Goal: Task Accomplishment & Management: Manage account settings

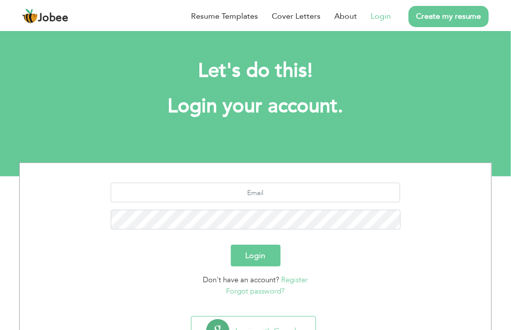
click at [383, 16] on link "Login" at bounding box center [381, 16] width 20 height 12
click at [375, 16] on link "Login" at bounding box center [381, 16] width 20 height 12
click at [249, 195] on input "text" at bounding box center [256, 193] width 290 height 20
type input "laraibtasneem07@gmail.com"
click at [243, 257] on button "Login" at bounding box center [256, 256] width 50 height 22
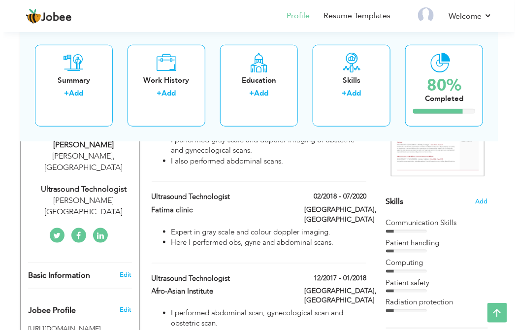
scroll to position [172, 0]
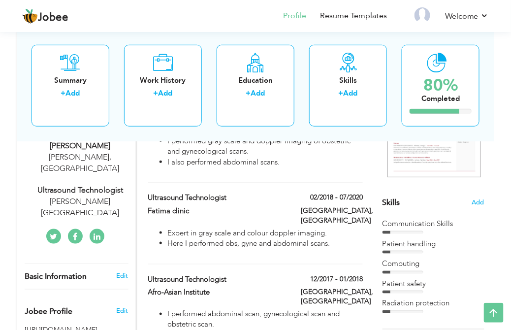
click at [76, 152] on div "Rahim Yar Khan , Pakistan" at bounding box center [80, 163] width 111 height 23
type input "Laraib"
type input "Tasneem"
type input "923298890034"
select select "number:166"
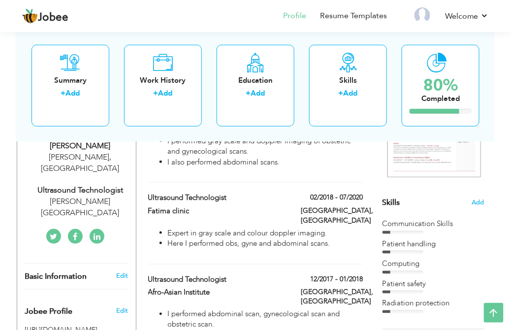
type input "Rahim Yar Khan"
select select "number:7"
type input "[PERSON_NAME][GEOGRAPHIC_DATA]"
type input "Ultrasound Technologist"
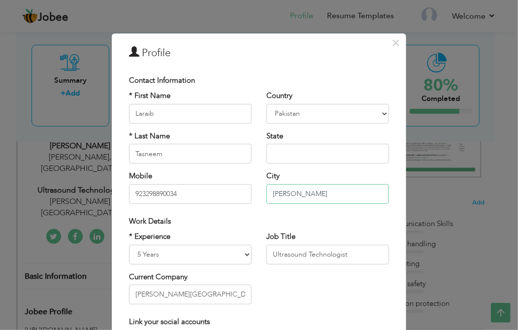
click at [338, 193] on input "Rahim Yar Khan" at bounding box center [328, 194] width 123 height 20
type input "R"
type input "k"
type input "[GEOGRAPHIC_DATA]"
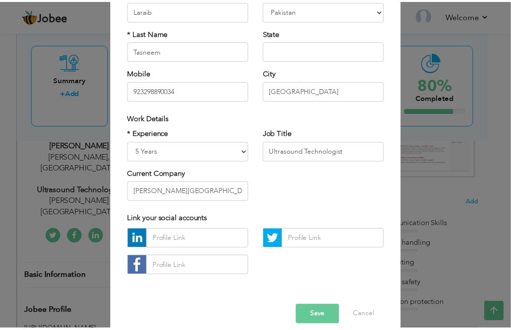
scroll to position [115, 0]
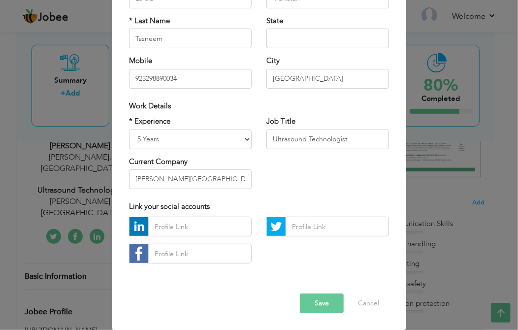
click at [314, 303] on button "Save" at bounding box center [322, 304] width 44 height 20
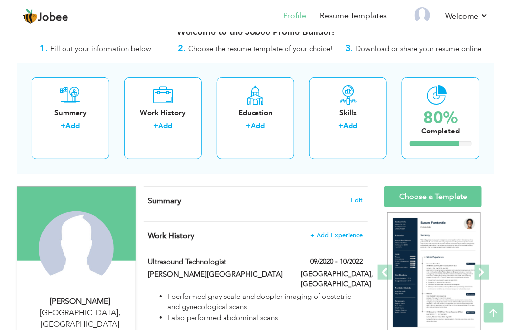
scroll to position [15, 0]
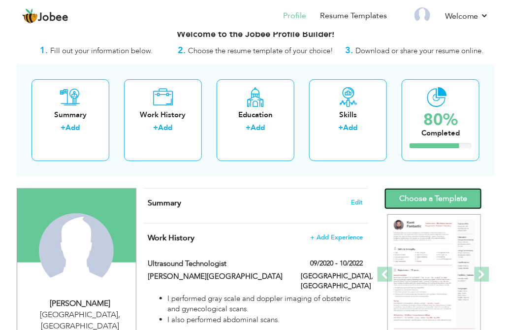
click at [429, 200] on link "Choose a Template" at bounding box center [434, 198] width 98 height 21
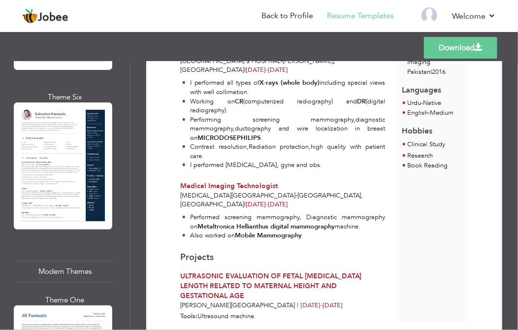
scroll to position [1031, 0]
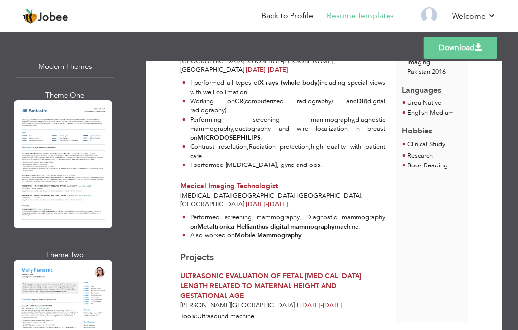
click at [441, 40] on link "Download" at bounding box center [460, 48] width 73 height 22
click at [465, 46] on link "Download" at bounding box center [460, 48] width 73 height 22
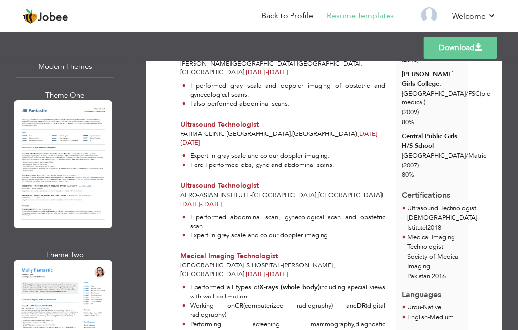
scroll to position [0, 0]
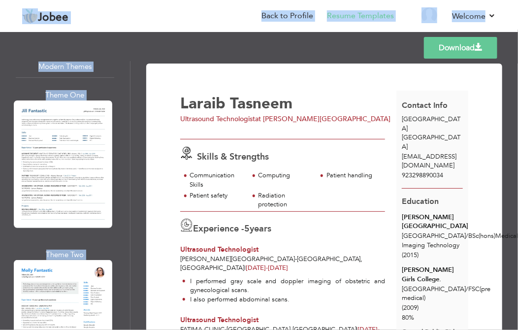
click at [518, 67] on html "Jobee Back to Profile Resume Templates Resume Templates Cover Letters About My …" at bounding box center [259, 165] width 518 height 330
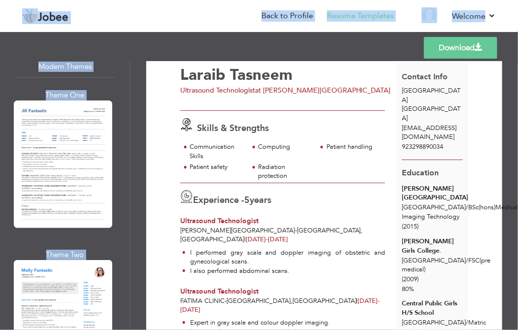
scroll to position [22, 0]
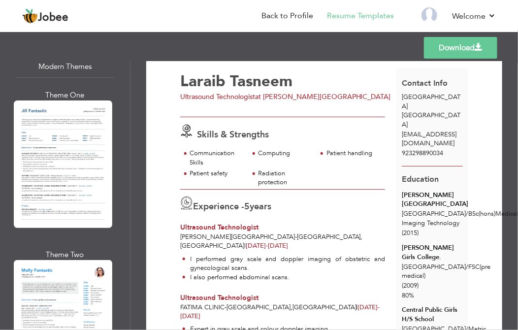
click at [420, 130] on span "laraibtasneem07@gmail.com" at bounding box center [429, 139] width 55 height 18
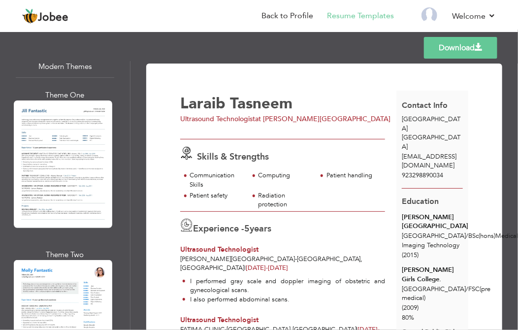
click at [384, 48] on div "Templates Download" at bounding box center [259, 48] width 518 height 32
click at [410, 112] on div "Contact Info Karachi Pakistan laraibtasneem07@gmail.com 923298890034" at bounding box center [433, 140] width 72 height 98
click at [293, 11] on link "Back to Profile" at bounding box center [288, 15] width 52 height 11
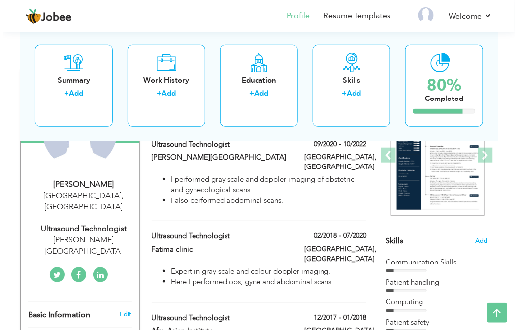
scroll to position [129, 0]
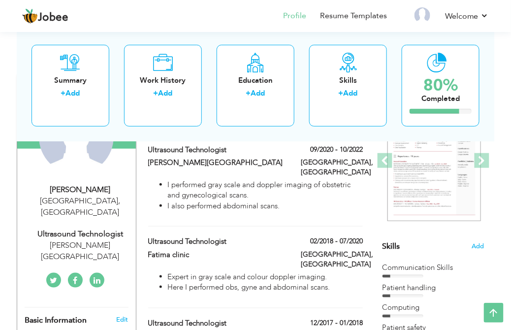
click at [79, 194] on div "[PERSON_NAME]" at bounding box center [80, 189] width 111 height 11
type input "Laraib"
type input "Tasneem"
type input "923298890034"
select select "number:166"
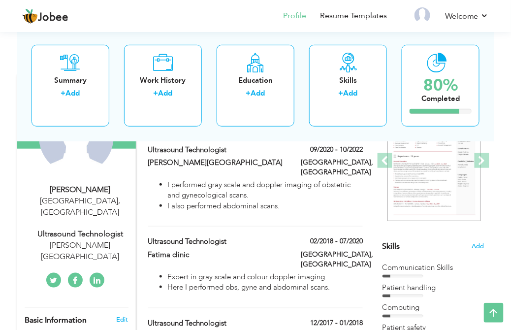
type input "[GEOGRAPHIC_DATA]"
select select "number:7"
type input "[PERSON_NAME][GEOGRAPHIC_DATA]"
type input "Ultrasound Technologist"
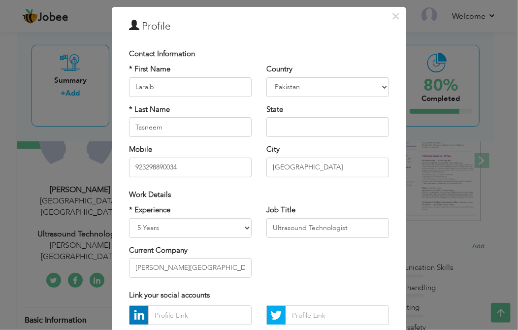
scroll to position [0, 0]
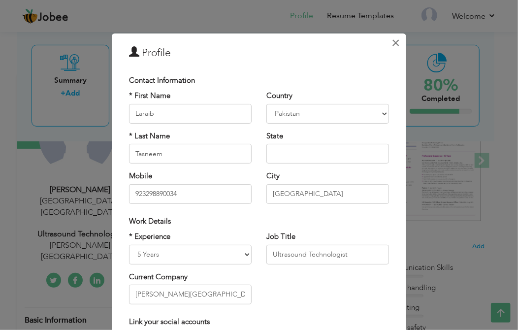
click at [392, 43] on span "×" at bounding box center [396, 43] width 8 height 18
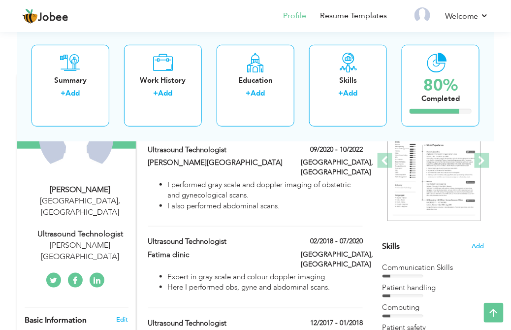
click at [53, 316] on span "Basic Information" at bounding box center [56, 320] width 62 height 9
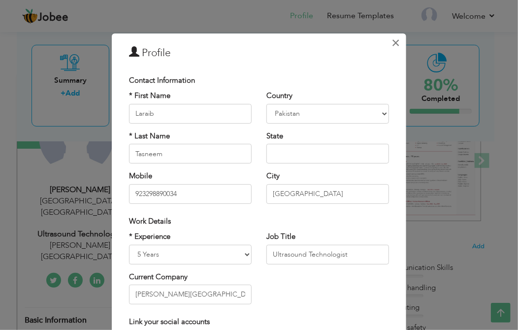
click at [392, 41] on span "×" at bounding box center [396, 43] width 8 height 18
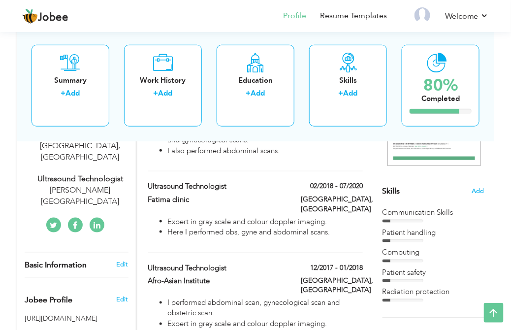
scroll to position [25, 0]
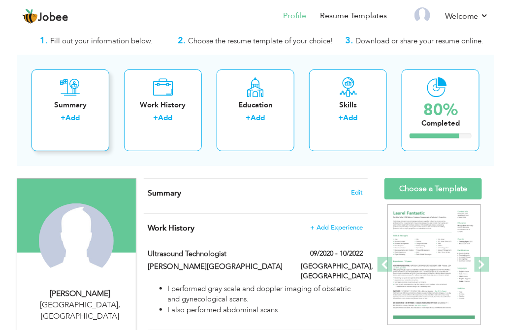
click at [84, 98] on div "Summary + Add" at bounding box center [71, 110] width 78 height 82
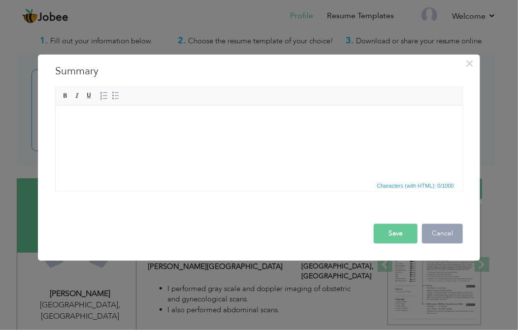
click at [449, 235] on button "Cancel" at bounding box center [442, 234] width 41 height 20
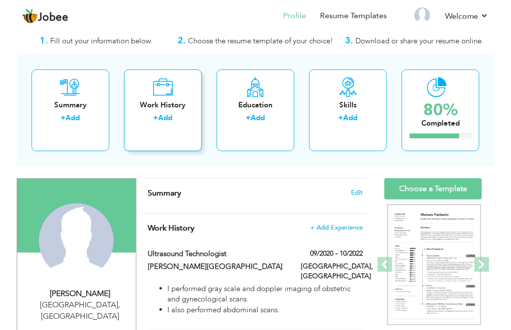
click at [165, 107] on div "Work History" at bounding box center [163, 105] width 62 height 10
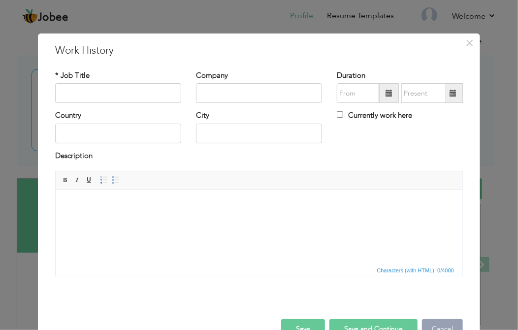
click at [431, 327] on button "Cancel" at bounding box center [442, 329] width 41 height 20
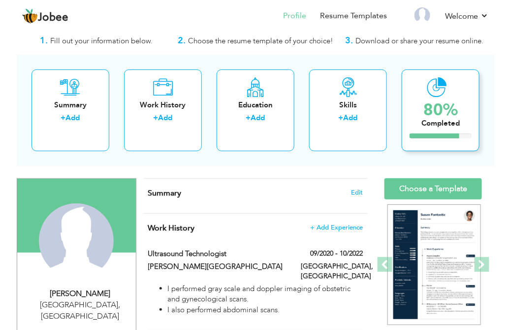
click at [454, 103] on div "80%" at bounding box center [441, 110] width 38 height 16
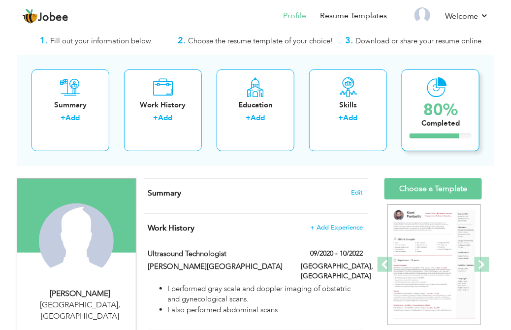
click at [452, 103] on div "80%" at bounding box center [441, 110] width 38 height 16
click at [356, 105] on div "Skills" at bounding box center [348, 105] width 62 height 10
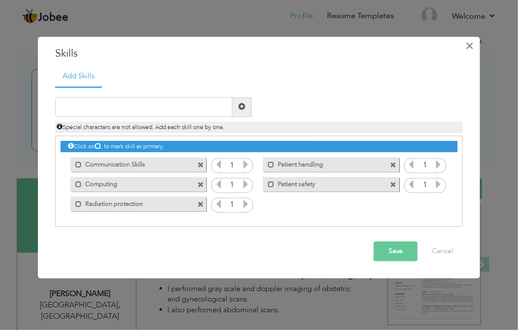
click at [473, 43] on span "×" at bounding box center [470, 46] width 8 height 18
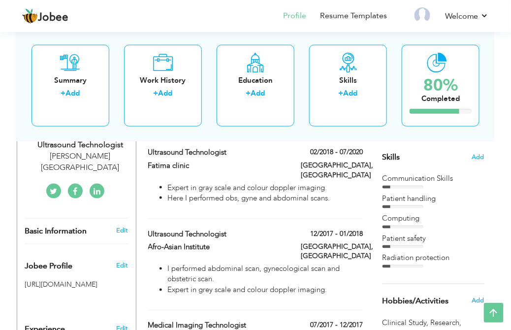
scroll to position [219, 0]
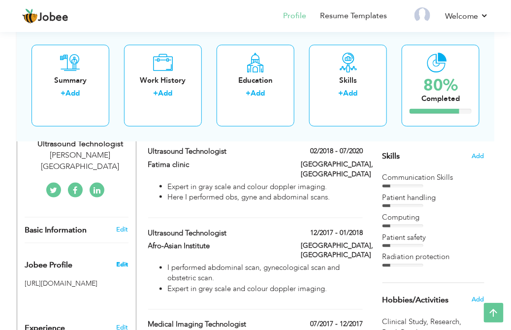
click at [122, 261] on span "Edit" at bounding box center [122, 265] width 12 height 9
type input "laraibtasneem"
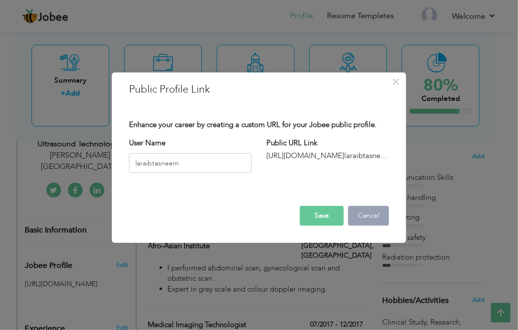
click at [367, 215] on button "Cancel" at bounding box center [368, 216] width 41 height 20
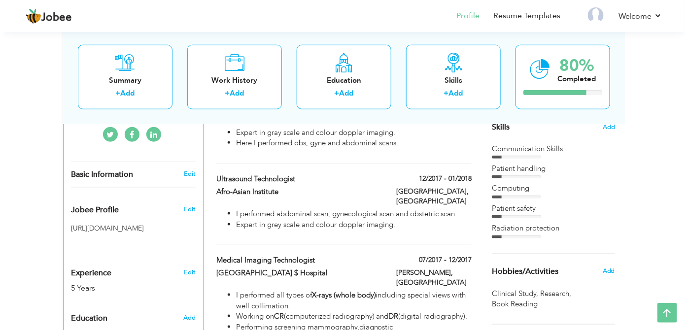
scroll to position [261, 0]
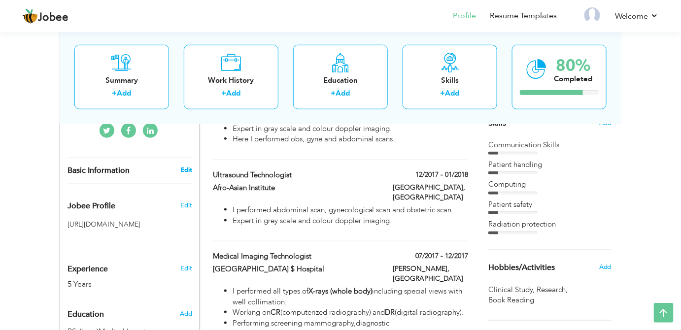
click at [185, 166] on link "Edit" at bounding box center [186, 170] width 12 height 9
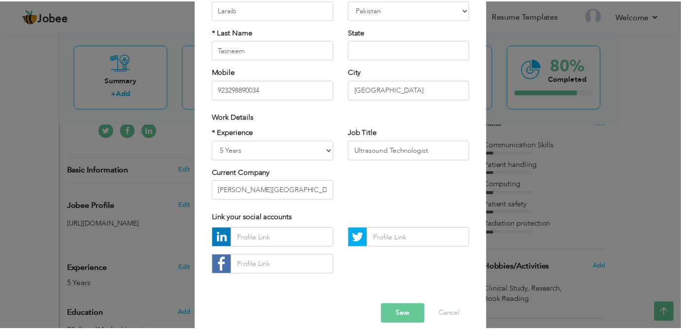
scroll to position [115, 0]
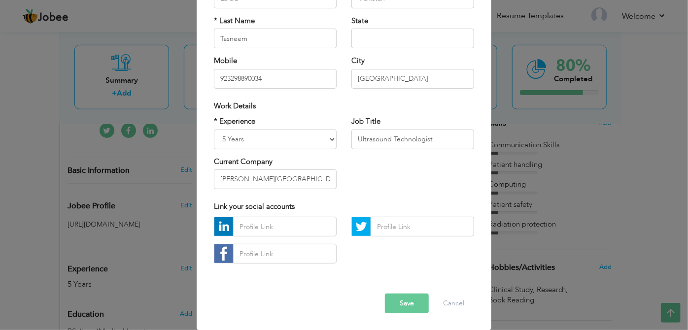
click at [410, 301] on button "Save" at bounding box center [407, 304] width 44 height 20
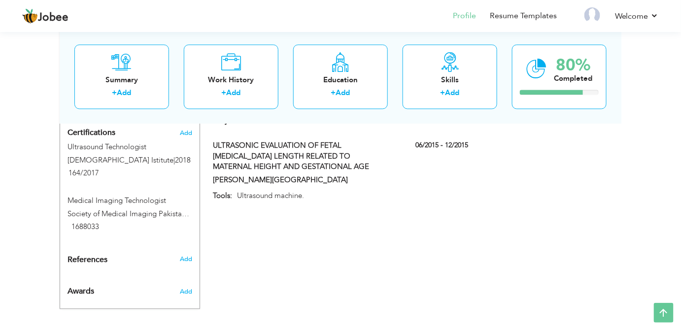
scroll to position [261, 0]
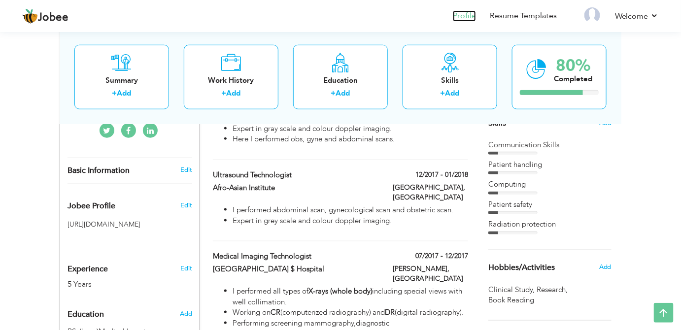
click at [465, 16] on link "Profile" at bounding box center [464, 15] width 23 height 11
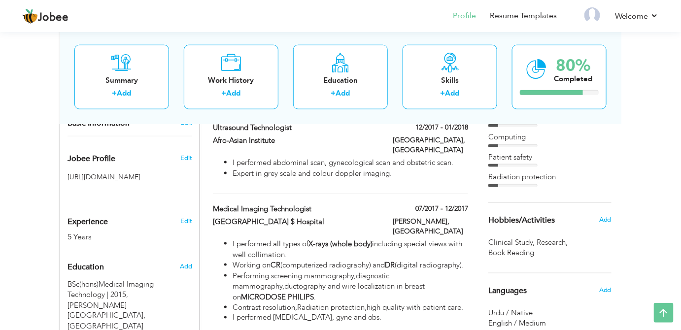
scroll to position [326, 0]
